Goal: Transaction & Acquisition: Purchase product/service

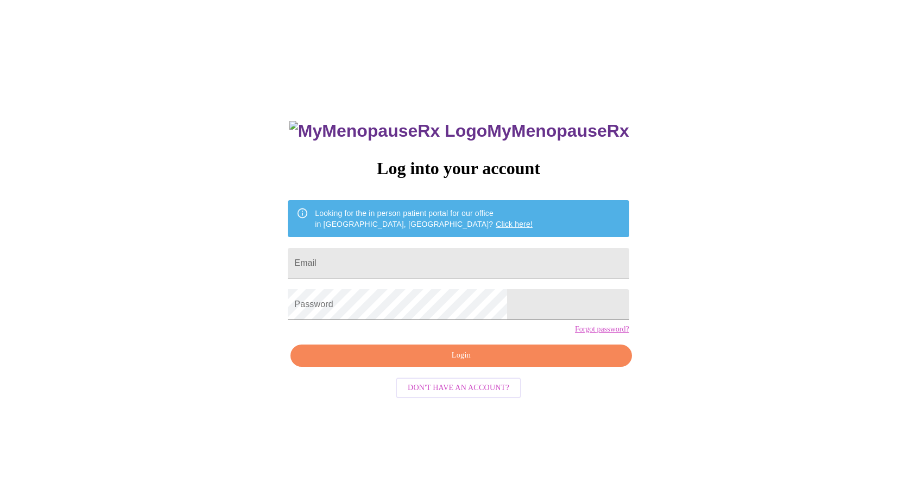
click at [429, 265] on input "Email" at bounding box center [458, 263] width 341 height 30
type input "leistjulia@gmail.com"
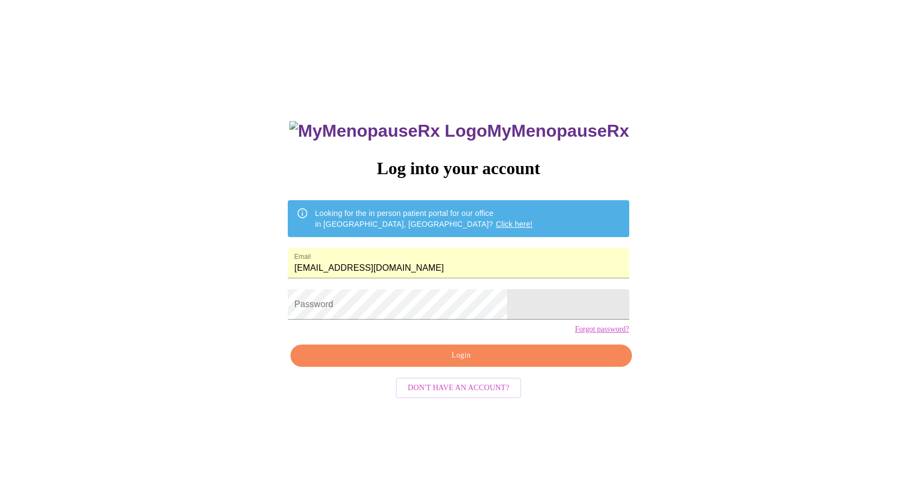
click at [426, 294] on form "Password" at bounding box center [458, 304] width 341 height 41
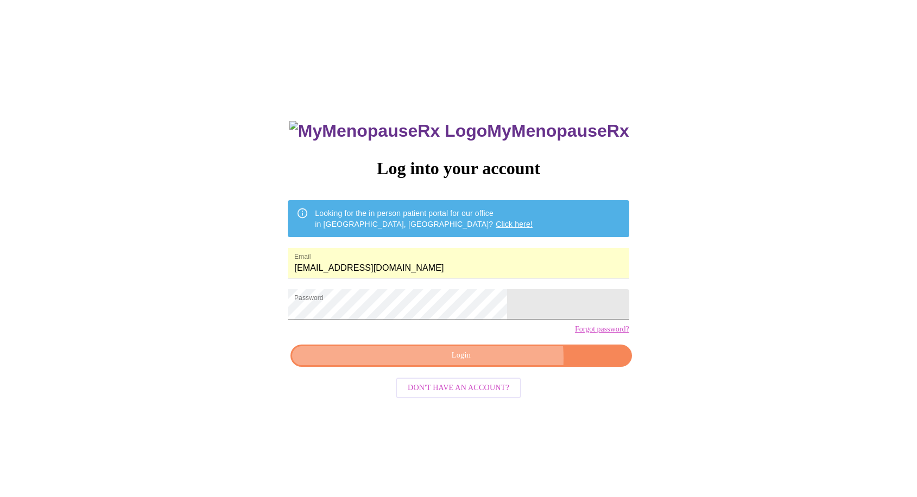
click at [489, 363] on span "Login" at bounding box center [461, 356] width 316 height 14
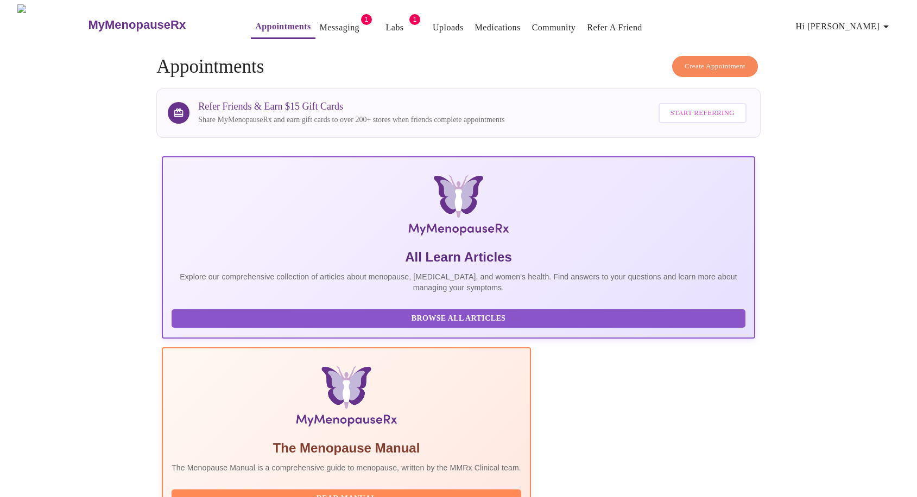
click at [320, 25] on link "Messaging" at bounding box center [340, 27] width 40 height 15
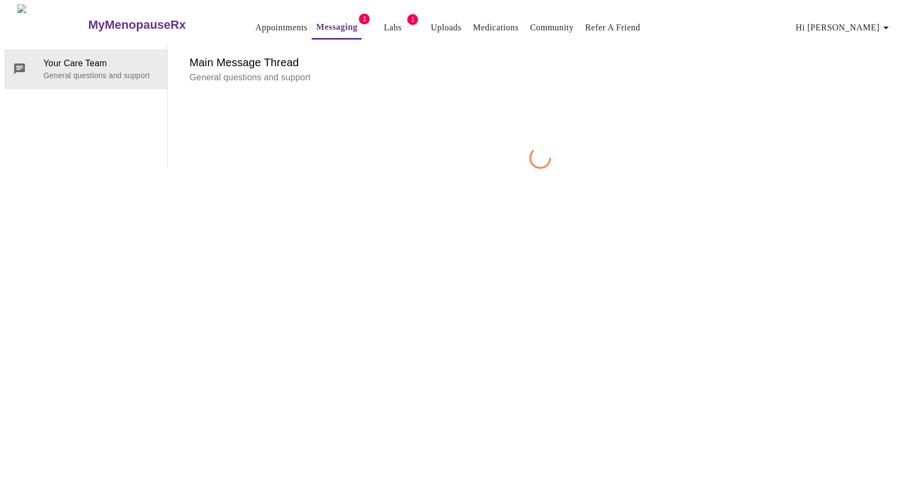
scroll to position [41, 0]
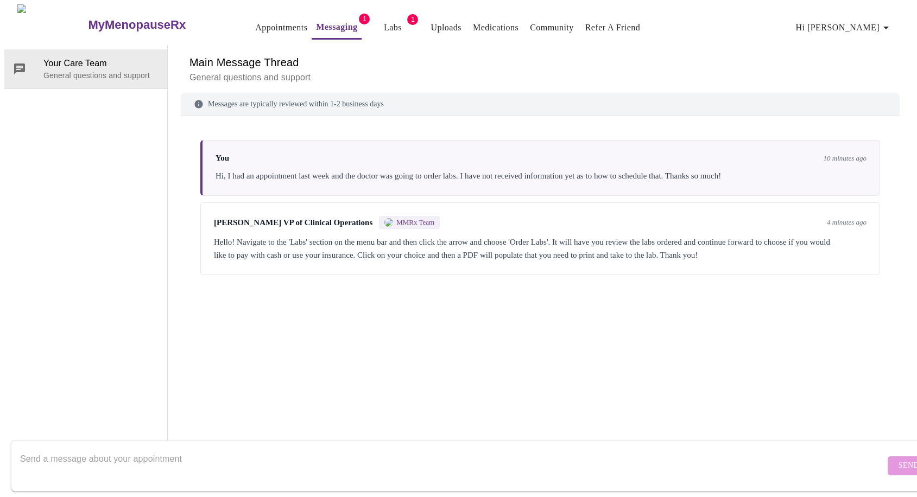
click at [525, 202] on div "Michelle Corcoran VP of Clinical Operations MMRx Team 4 minutes ago Hello! Navi…" at bounding box center [540, 238] width 680 height 73
click at [505, 216] on div "Michelle Corcoran VP of Clinical Operations MMRx Team 4 minutes ago" at bounding box center [540, 222] width 653 height 13
click at [515, 236] on div "Hello! Navigate to the 'Labs' section on the menu bar and then click the arrow …" at bounding box center [540, 249] width 653 height 26
click at [384, 28] on link "Labs" at bounding box center [393, 27] width 18 height 15
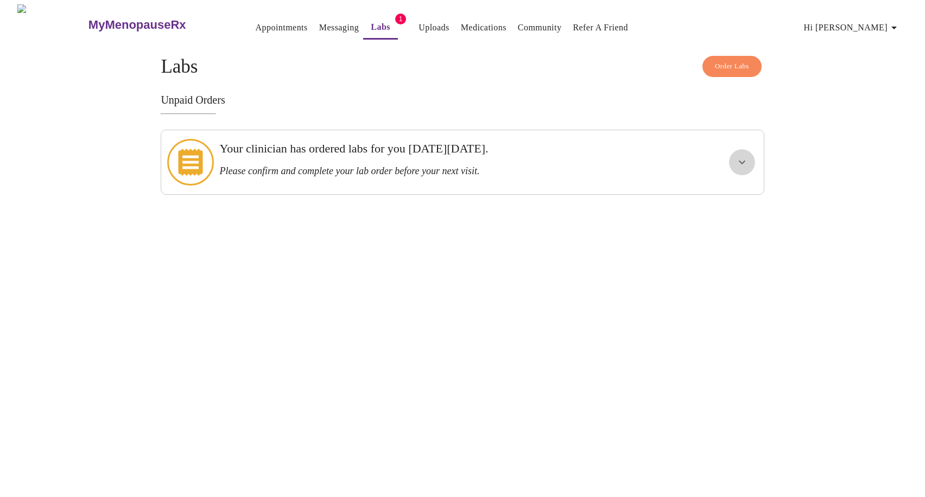
click at [738, 167] on button "show more" at bounding box center [742, 162] width 26 height 26
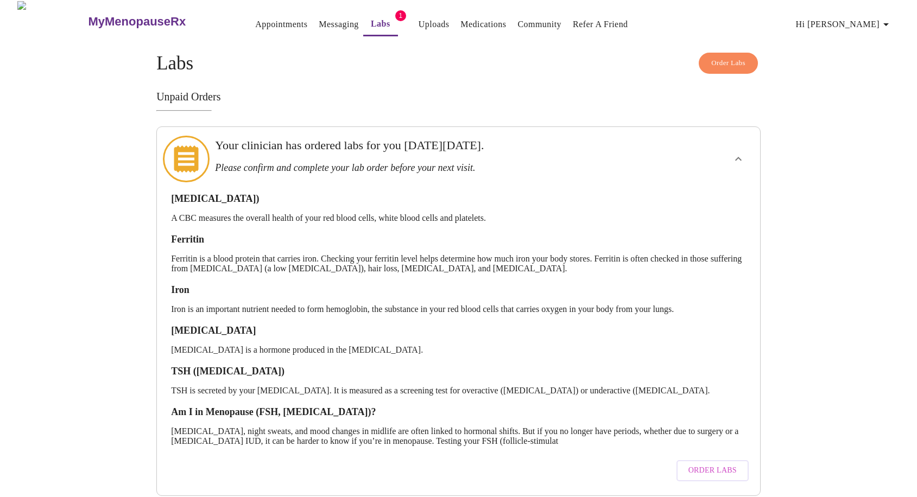
scroll to position [4, 0]
click at [719, 464] on span "Order Labs" at bounding box center [712, 471] width 48 height 14
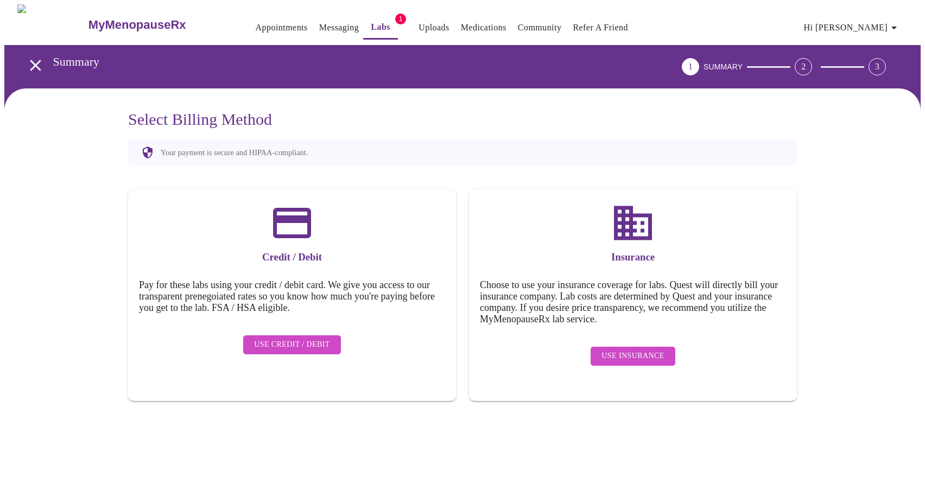
click at [325, 342] on span "Use Credit / Debit" at bounding box center [292, 345] width 76 height 14
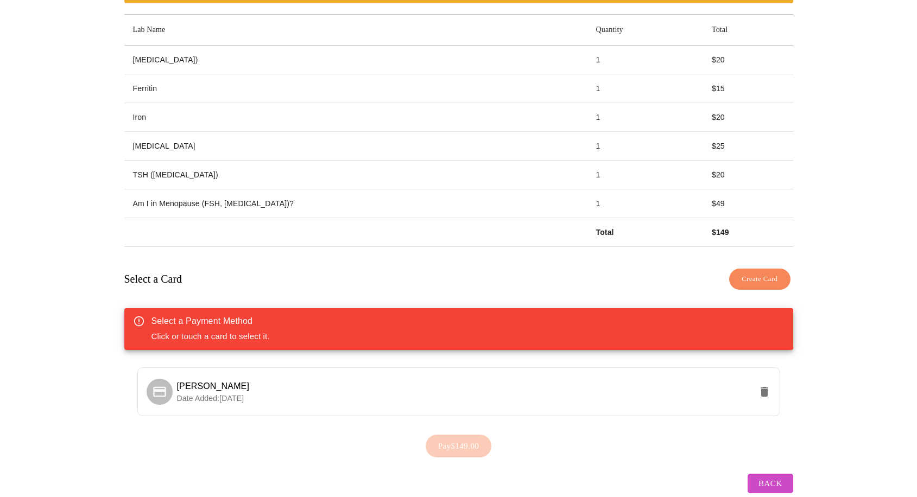
scroll to position [181, 0]
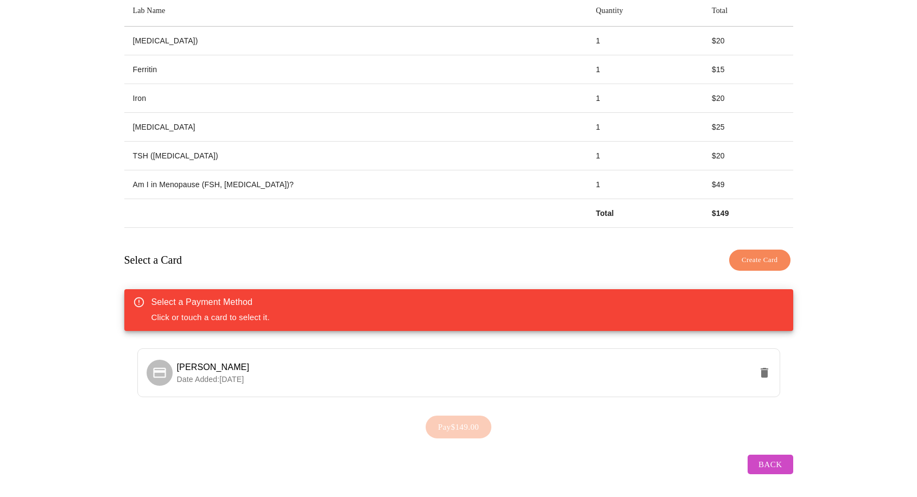
click at [763, 255] on span "Create Card" at bounding box center [760, 260] width 36 height 12
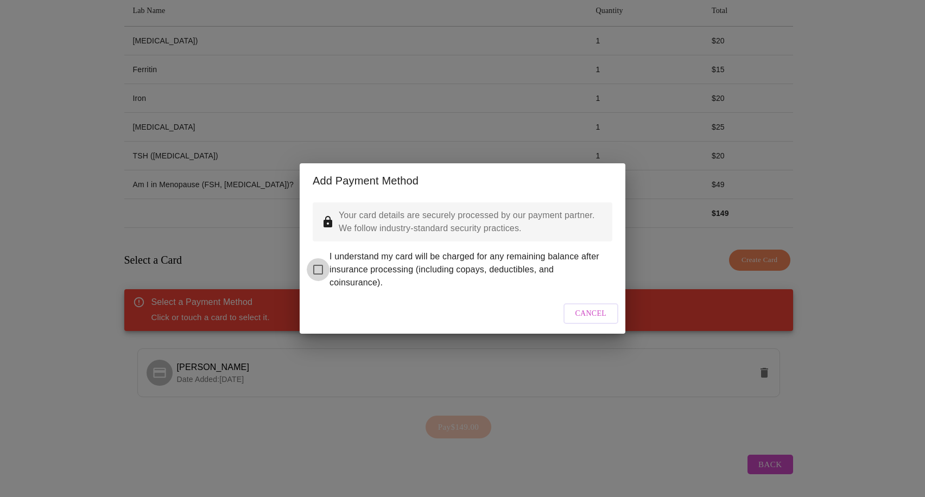
click at [316, 266] on input "I understand my card will be charged for any remaining balance after insurance …" at bounding box center [318, 269] width 23 height 23
checkbox input "true"
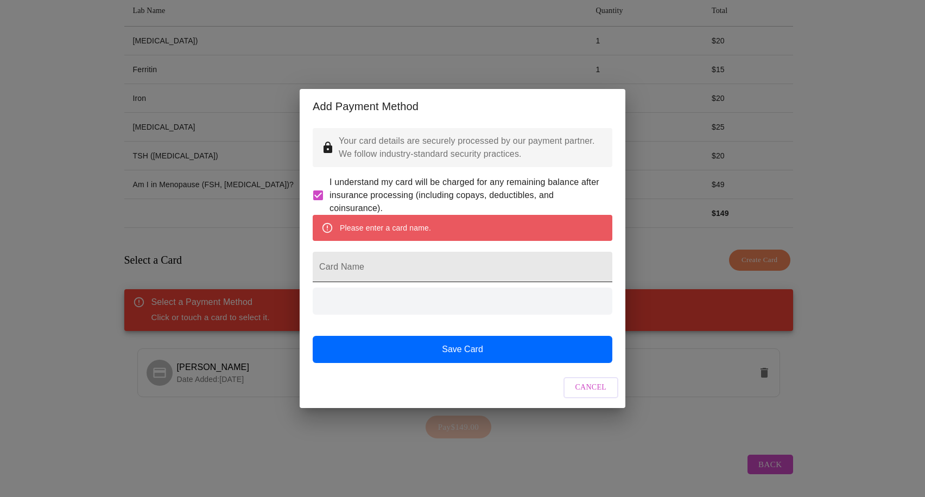
drag, startPoint x: 434, startPoint y: 267, endPoint x: 436, endPoint y: 259, distance: 7.4
click at [435, 262] on input "Card Name" at bounding box center [463, 267] width 300 height 30
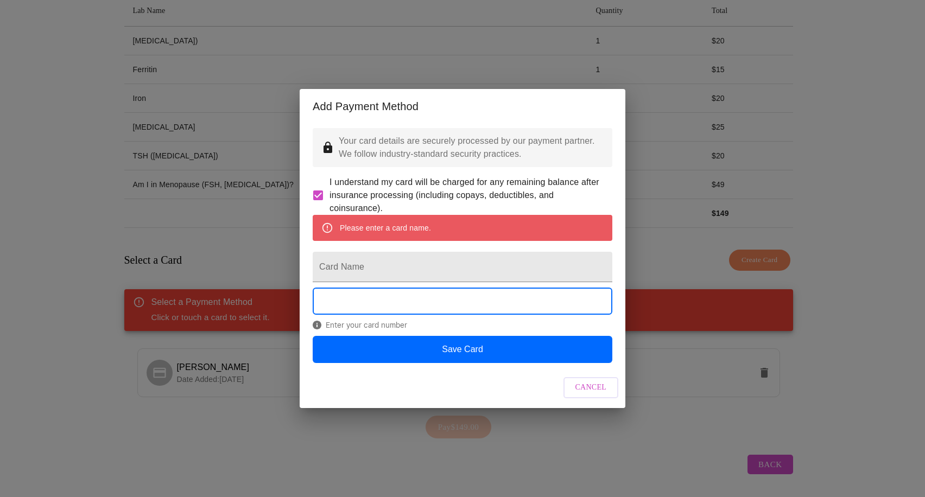
click at [590, 408] on div "Cancel" at bounding box center [463, 388] width 326 height 41
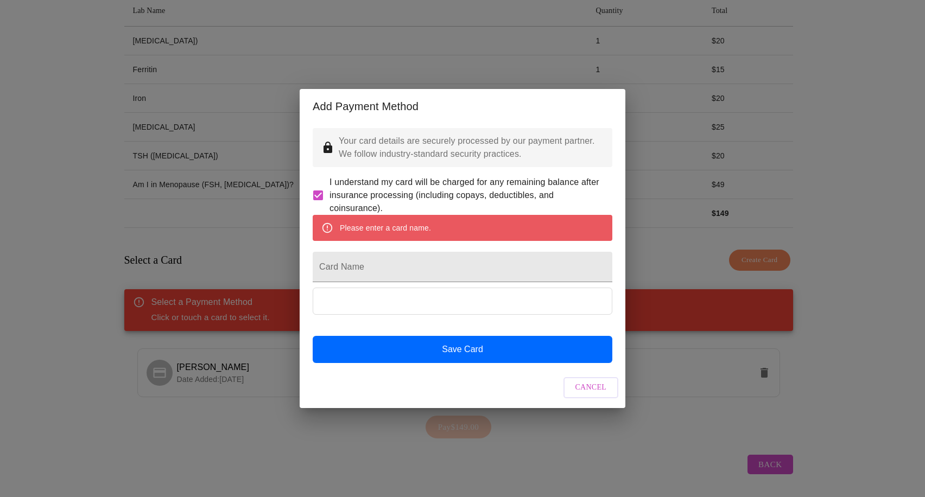
click at [592, 395] on span "Cancel" at bounding box center [590, 388] width 31 height 14
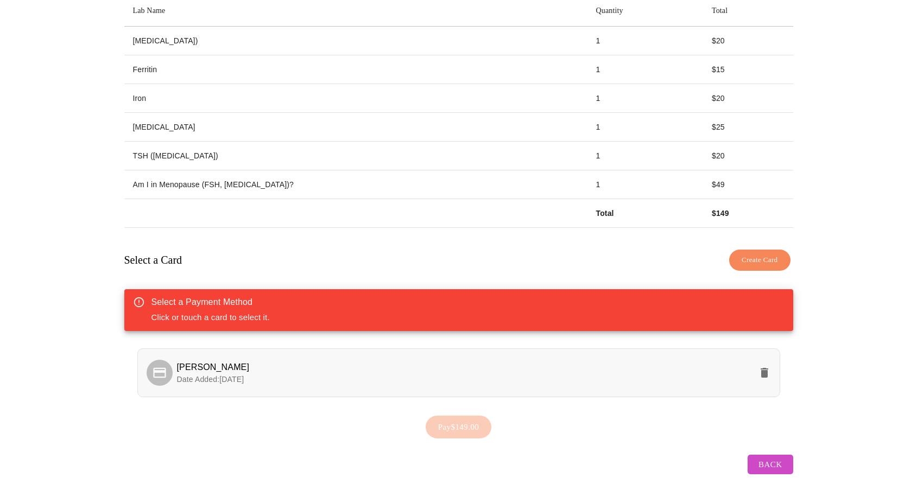
click at [328, 350] on li "Julia Leist Date Added: 09-04-2025" at bounding box center [458, 373] width 643 height 49
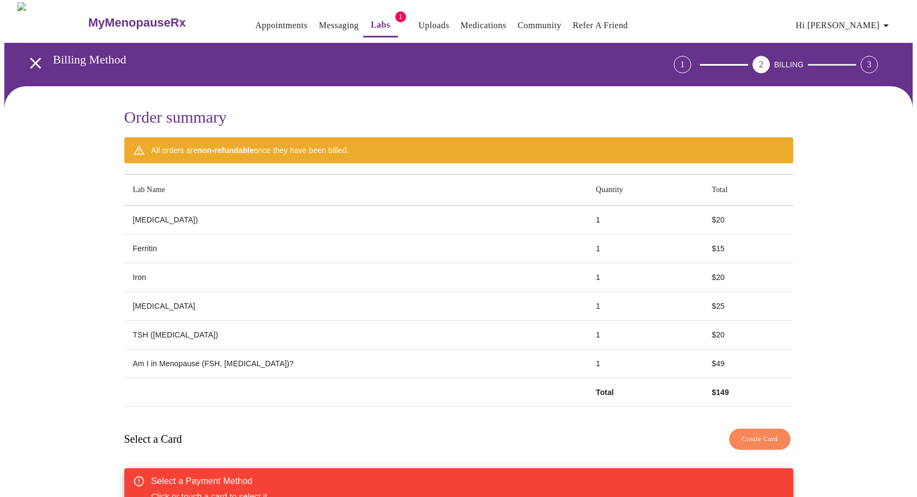
scroll to position [0, 0]
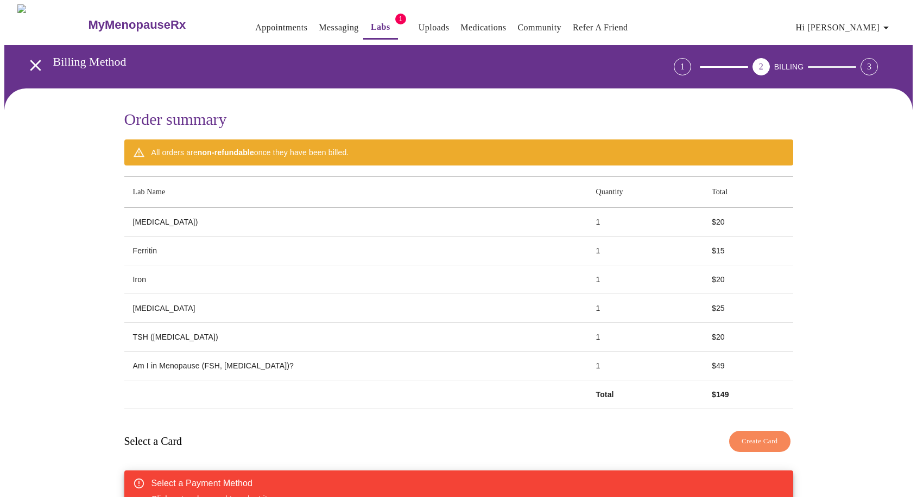
click at [36, 61] on icon "open drawer" at bounding box center [35, 65] width 19 height 19
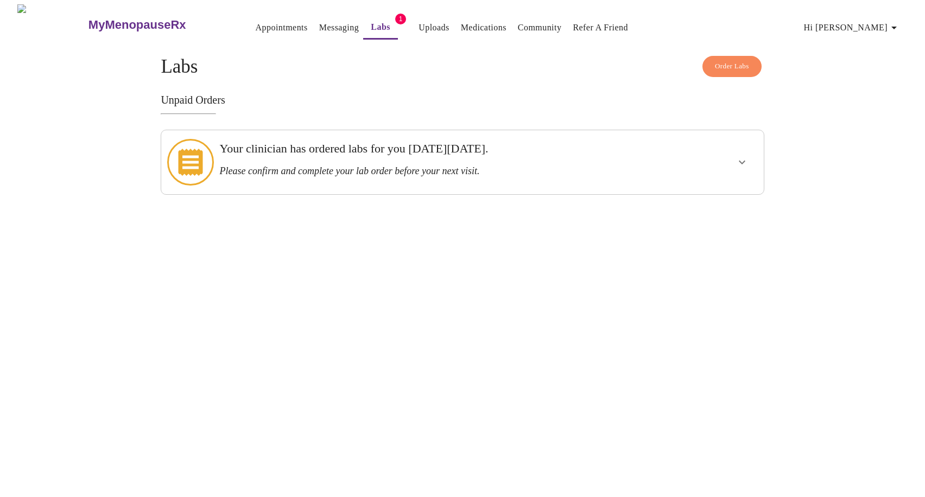
click at [371, 21] on link "Labs" at bounding box center [381, 27] width 20 height 15
click at [486, 154] on h3 "Your clinician has ordered labs for you on Tuesday, September 16th." at bounding box center [433, 149] width 428 height 14
click at [738, 156] on icon "show more" at bounding box center [742, 162] width 13 height 13
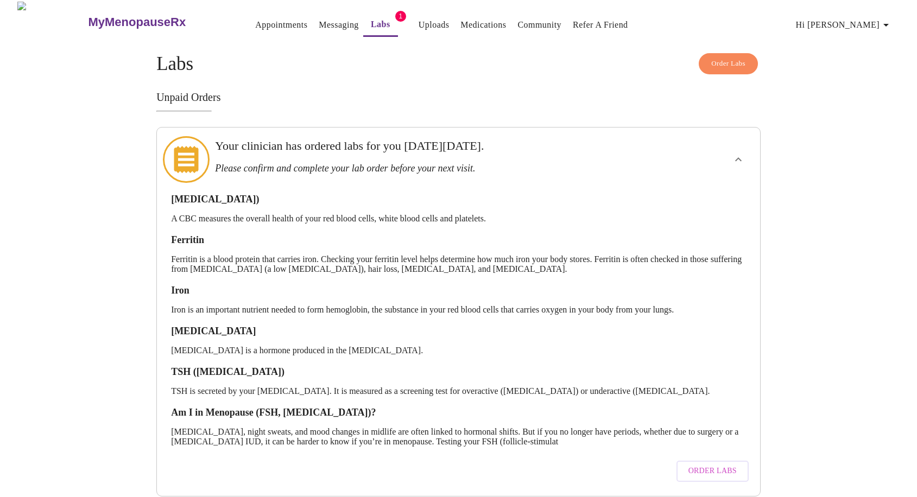
scroll to position [4, 0]
click at [702, 464] on span "Order Labs" at bounding box center [712, 471] width 48 height 14
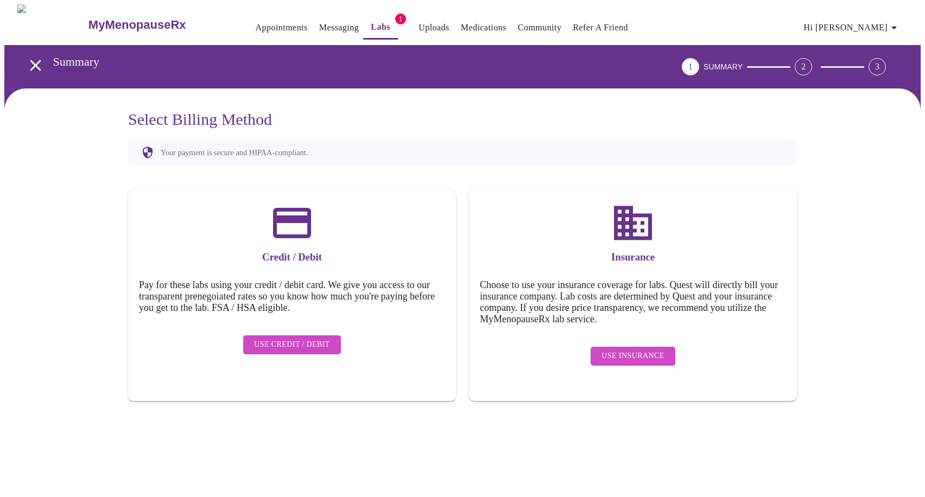
click at [653, 358] on div "Use Insurance" at bounding box center [633, 356] width 306 height 30
click at [647, 350] on span "Use Insurance" at bounding box center [632, 357] width 62 height 14
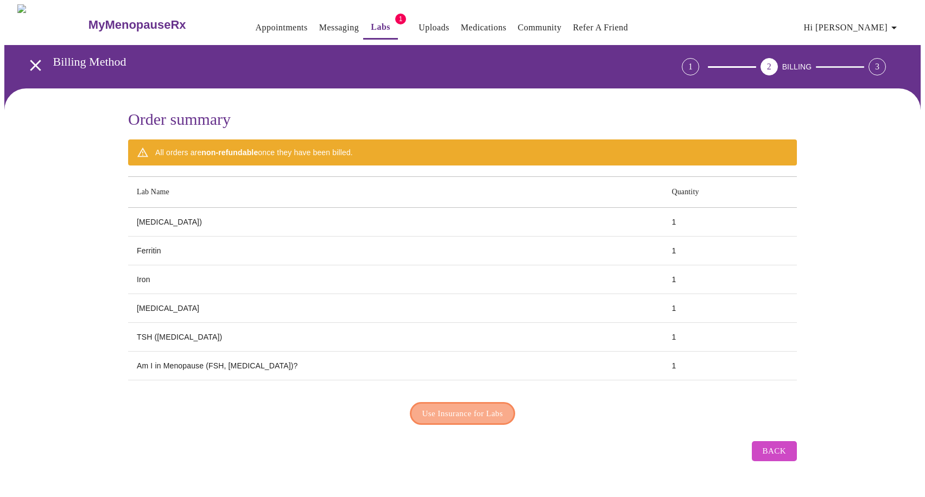
click at [508, 406] on button "Use Insurance for Labs" at bounding box center [463, 413] width 106 height 23
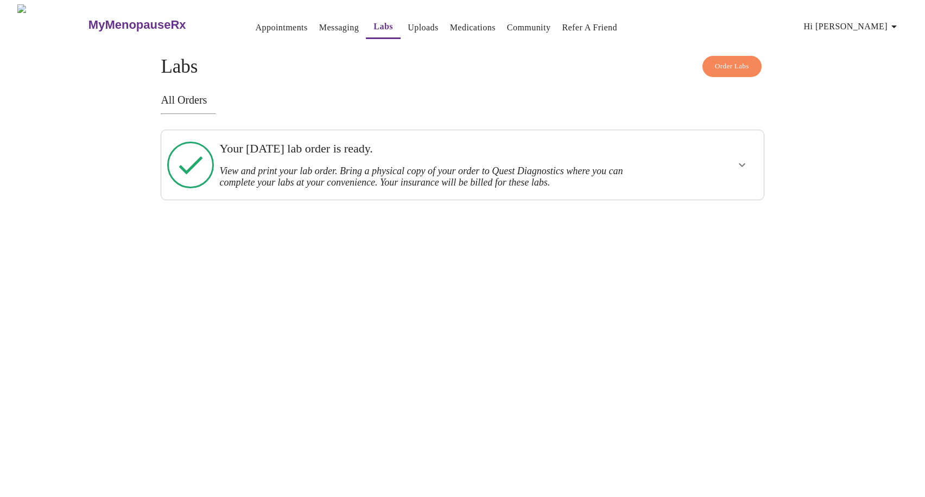
click at [741, 176] on div at bounding box center [709, 165] width 99 height 61
click at [746, 163] on icon "show more" at bounding box center [742, 165] width 13 height 13
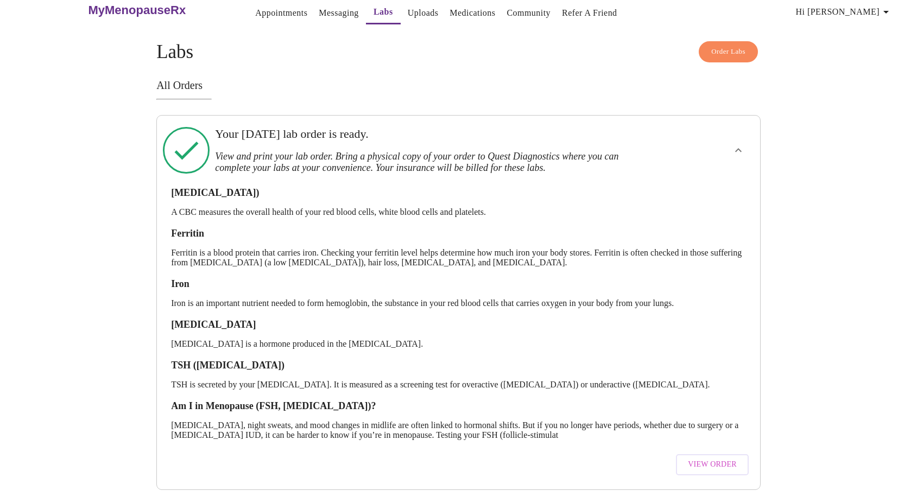
scroll to position [16, 0]
click at [700, 457] on span "View Order" at bounding box center [712, 464] width 49 height 14
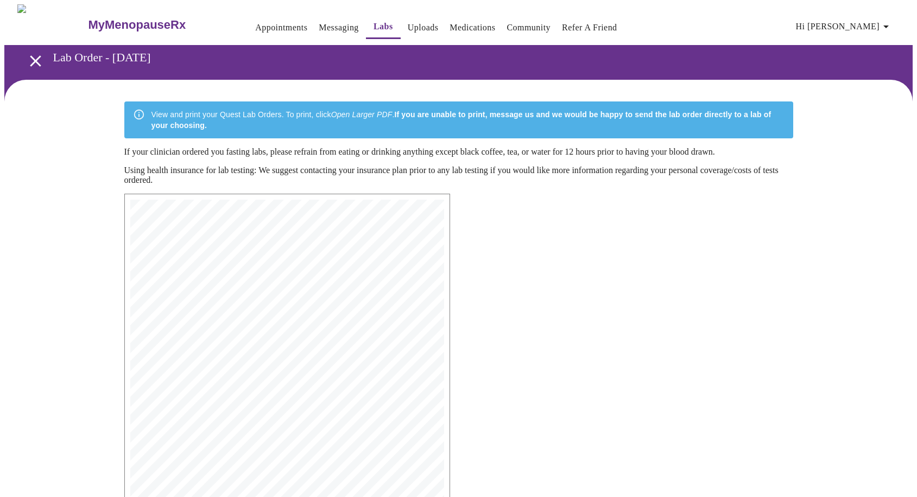
click at [32, 62] on icon "open drawer" at bounding box center [35, 61] width 19 height 19
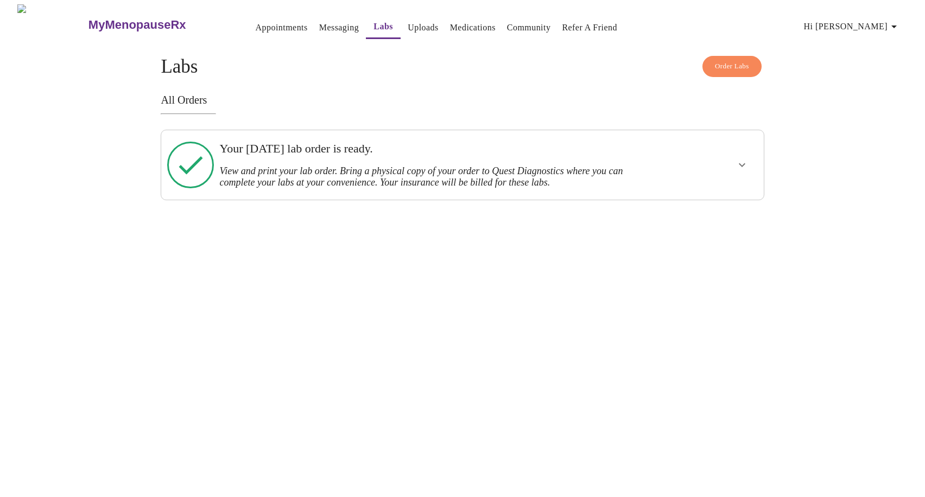
click at [397, 166] on h3 "View and print your lab order. Bring a physical copy of your order to Quest Dia…" at bounding box center [433, 177] width 428 height 23
click at [740, 169] on icon "show more" at bounding box center [742, 165] width 13 height 13
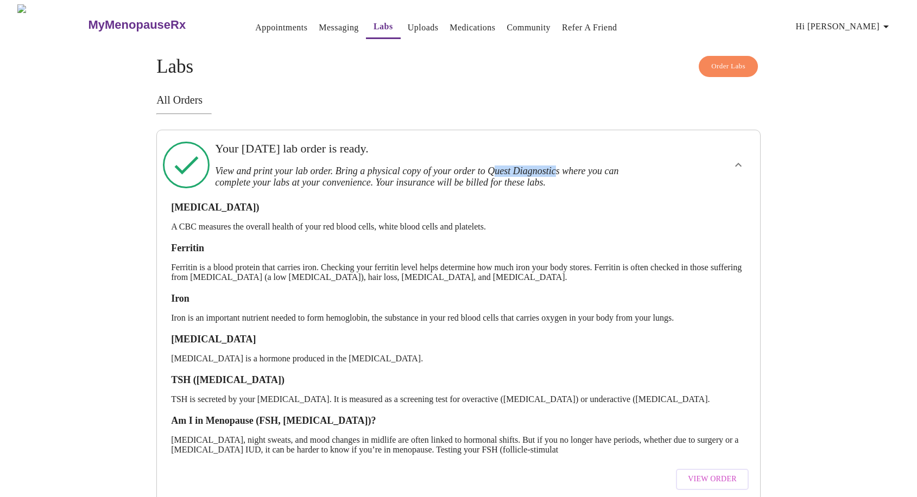
drag, startPoint x: 511, startPoint y: 163, endPoint x: 581, endPoint y: 160, distance: 70.6
click at [581, 166] on h3 "View and print your lab order. Bring a physical copy of your order to Quest Dia…" at bounding box center [429, 177] width 428 height 23
drag, startPoint x: 581, startPoint y: 160, endPoint x: 587, endPoint y: 164, distance: 7.1
click at [587, 166] on h3 "View and print your lab order. Bring a physical copy of your order to Quest Dia…" at bounding box center [429, 177] width 428 height 23
drag, startPoint x: 587, startPoint y: 164, endPoint x: 508, endPoint y: 162, distance: 79.8
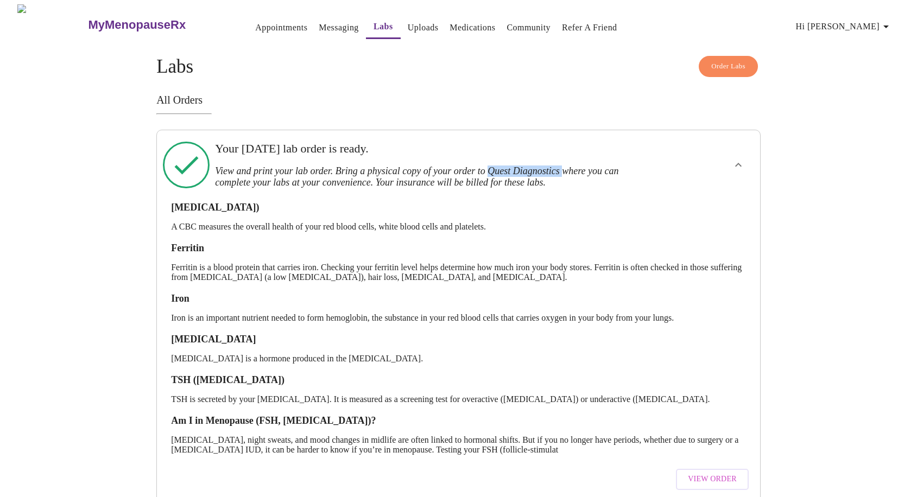
click at [508, 166] on h3 "View and print your lab order. Bring a physical copy of your order to Quest Dia…" at bounding box center [429, 177] width 428 height 23
copy h3 "Quest Diagnostics"
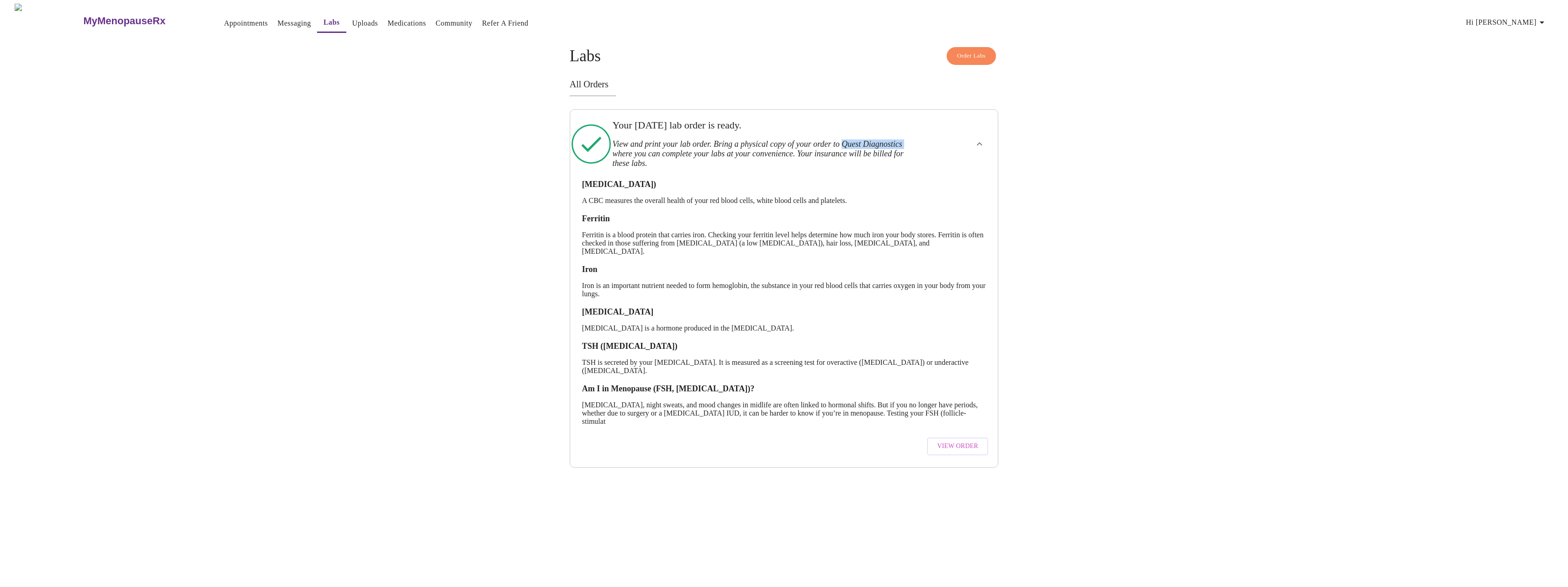
click at [348, 28] on button "Uploads" at bounding box center [365, 24] width 34 height 19
click at [83, 18] on h3 "MyMenopauseRx" at bounding box center [125, 21] width 82 height 12
